Goal: Book appointment/travel/reservation

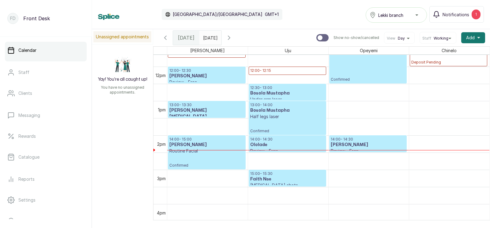
scroll to position [384, 0]
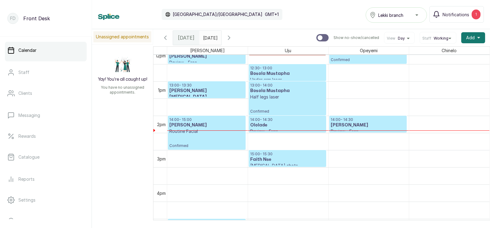
click at [278, 121] on p "14:00 - 14:30" at bounding box center [287, 119] width 74 height 5
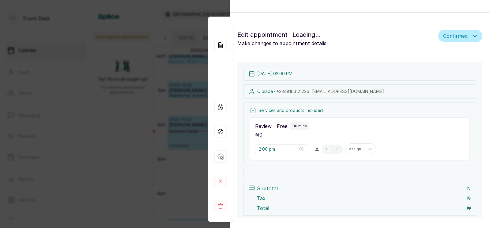
click at [269, 150] on div "Review - Free 30 mins ₦ 0 2:00 pm Uju Assign" at bounding box center [360, 138] width 220 height 43
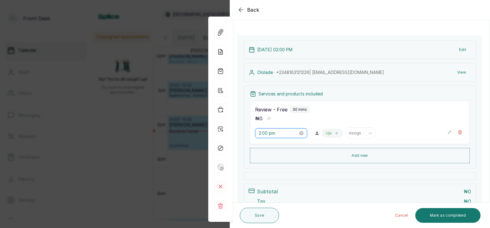
click at [271, 133] on input "2:00 pm" at bounding box center [278, 133] width 39 height 7
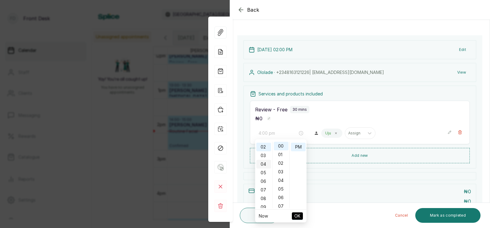
click at [262, 163] on div "04" at bounding box center [263, 164] width 15 height 9
type input "4:00 pm"
click at [297, 214] on span "OK" at bounding box center [297, 216] width 6 height 12
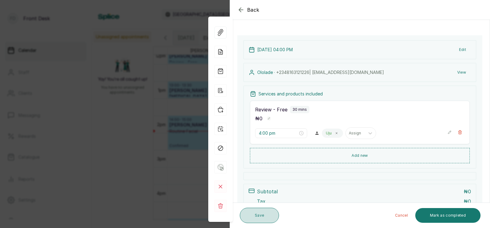
click at [261, 213] on button "Save" at bounding box center [259, 214] width 39 height 15
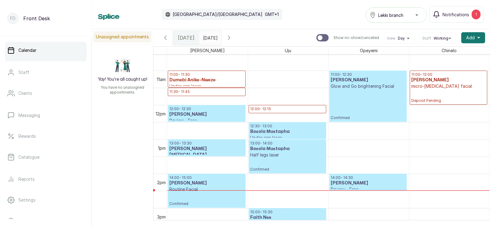
scroll to position [362, 0]
click at [365, 97] on p "Confirmed" at bounding box center [368, 104] width 74 height 31
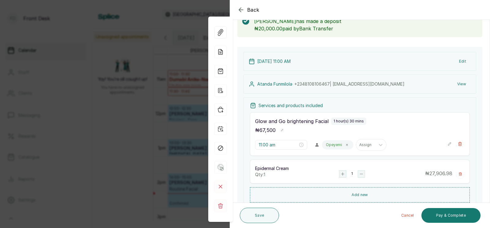
scroll to position [44, 0]
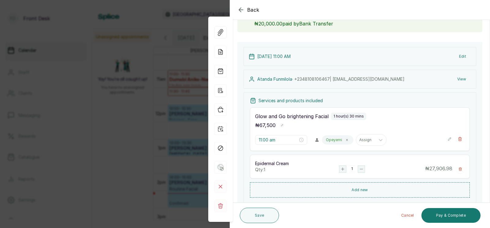
click at [164, 147] on div "Back Appointment Details Edit appointment 🚶 Walk-in (booked by Front Desk) Make…" at bounding box center [245, 114] width 490 height 228
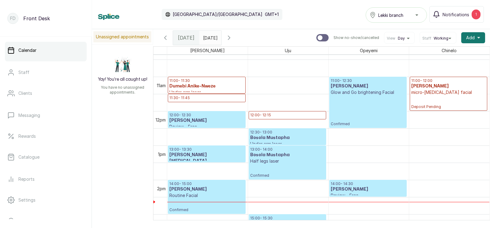
scroll to position [356, 0]
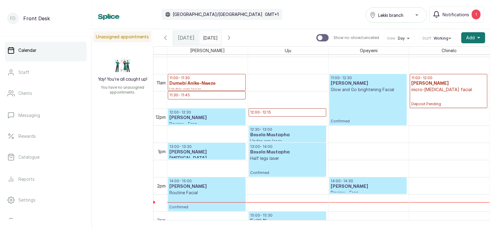
click at [293, 145] on p "13:00 - 14:00" at bounding box center [287, 146] width 74 height 5
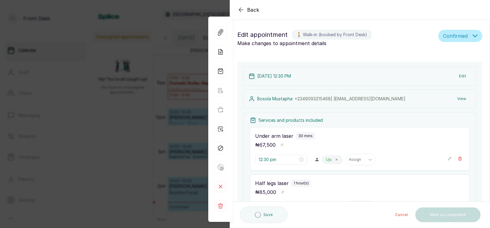
type input "12:30 pm"
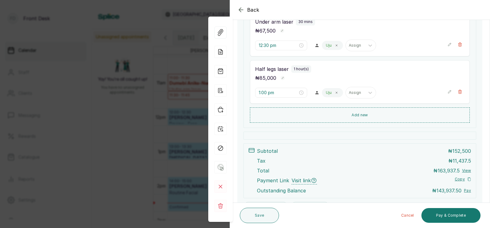
scroll to position [133, 0]
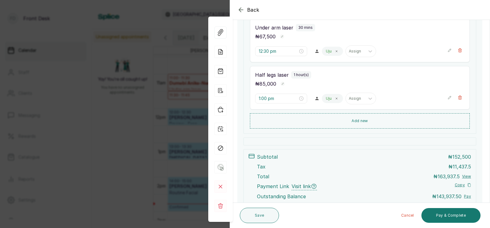
click at [107, 120] on div "Back Appointment Details Edit appointment 🚶 Walk-in (booked by Front Desk) Make…" at bounding box center [245, 114] width 490 height 228
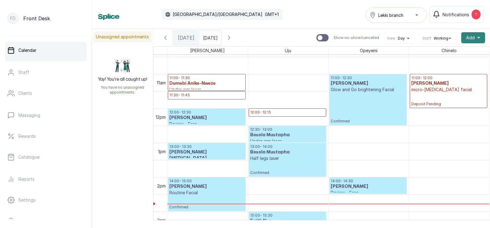
click at [472, 36] on span "Add" at bounding box center [470, 38] width 9 height 6
click at [439, 53] on span "Add Appointment" at bounding box center [450, 54] width 59 height 7
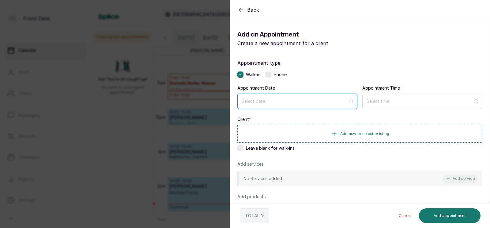
click at [285, 101] on input at bounding box center [295, 101] width 106 height 7
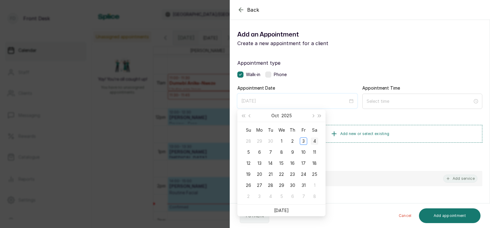
type input "[DATE]"
click at [315, 140] on div "4" at bounding box center [314, 140] width 7 height 7
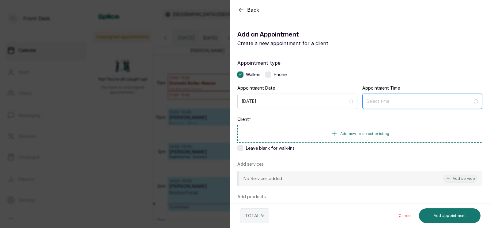
click at [401, 100] on input at bounding box center [420, 101] width 106 height 7
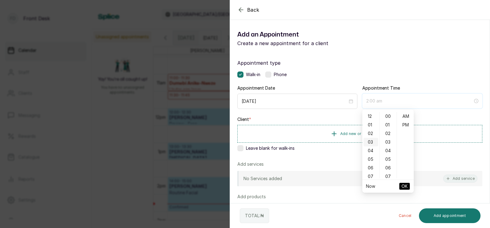
type input "3:00 am"
type input "11:00 am"
click at [369, 158] on div "11" at bounding box center [370, 160] width 15 height 9
click at [405, 117] on div "AM" at bounding box center [405, 116] width 15 height 9
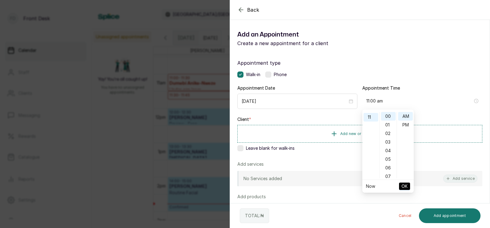
scroll to position [93, 0]
click at [405, 184] on span "OK" at bounding box center [404, 186] width 6 height 12
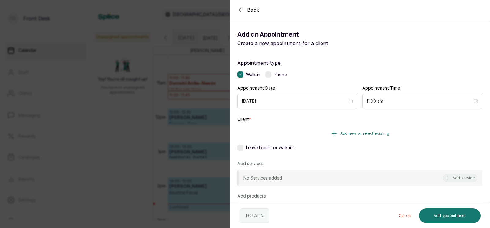
click at [368, 131] on span "Add new or select existing" at bounding box center [364, 133] width 49 height 5
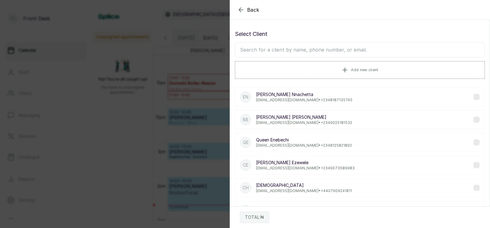
click at [299, 50] on input "text" at bounding box center [360, 49] width 250 height 15
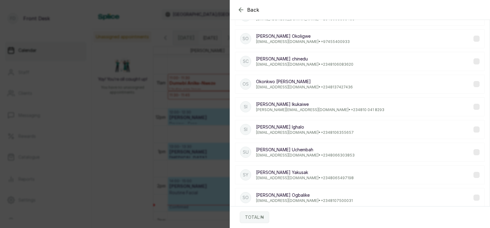
scroll to position [0, 0]
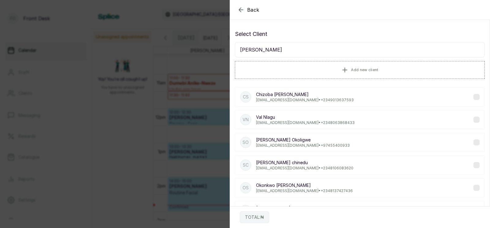
type input "[PERSON_NAME]"
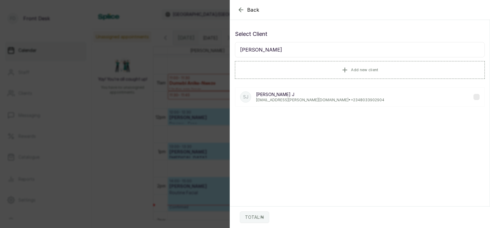
click at [270, 97] on p "[PERSON_NAME]" at bounding box center [320, 94] width 128 height 6
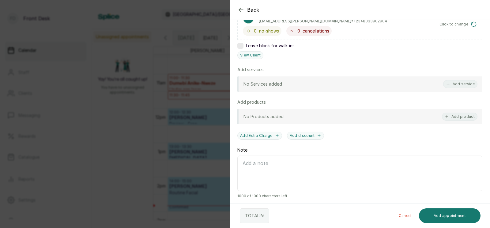
scroll to position [119, 0]
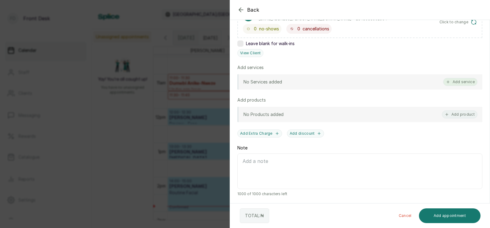
click at [462, 81] on button "Add service" at bounding box center [460, 82] width 34 height 8
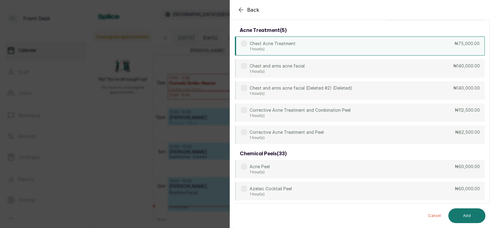
scroll to position [0, 0]
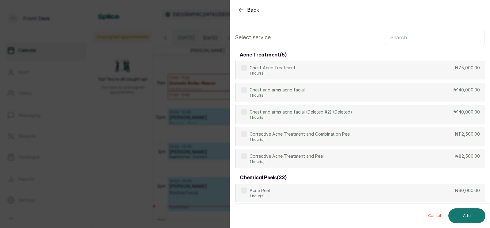
click at [403, 37] on input "text" at bounding box center [435, 37] width 100 height 15
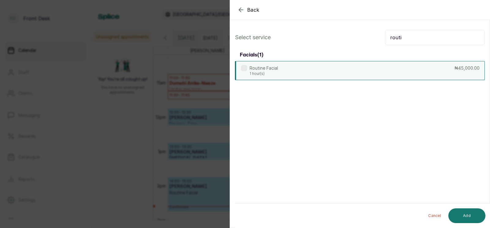
type input "routi"
click at [353, 70] on div "Routine Facial 1 hour(s) ₦45,000.00" at bounding box center [360, 70] width 250 height 19
click at [461, 214] on button "Add" at bounding box center [466, 215] width 37 height 15
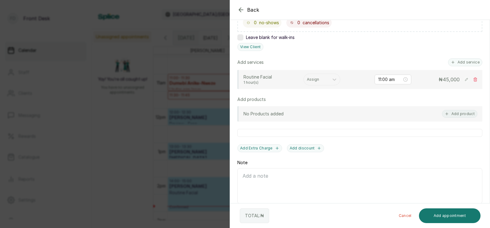
scroll to position [126, 0]
click at [316, 78] on div at bounding box center [316, 79] width 19 height 6
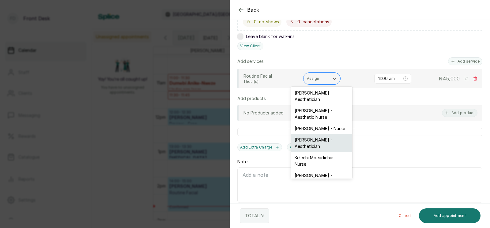
scroll to position [33, 0]
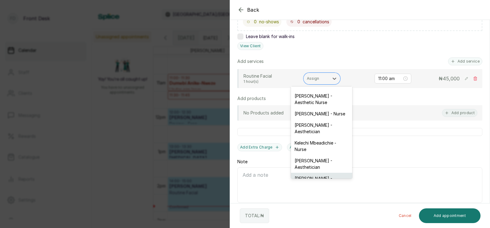
click at [309, 172] on div "[PERSON_NAME] - Aesthetician" at bounding box center [321, 181] width 61 height 18
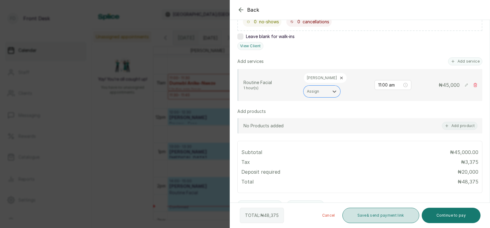
click at [370, 216] on button "Save & send payment link" at bounding box center [380, 214] width 77 height 15
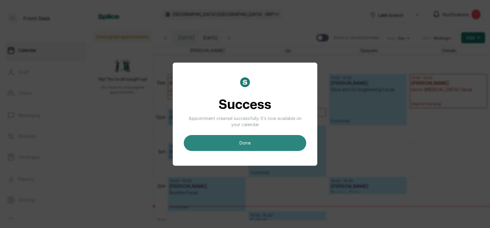
click at [254, 143] on button "done" at bounding box center [245, 143] width 122 height 16
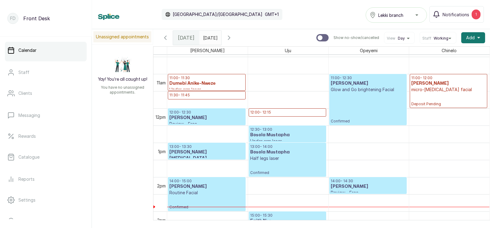
click at [233, 36] on icon "button" at bounding box center [228, 37] width 7 height 7
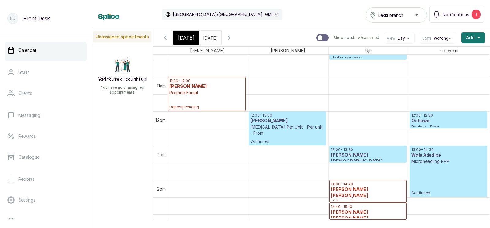
scroll to position [374, 0]
